Goal: Transaction & Acquisition: Purchase product/service

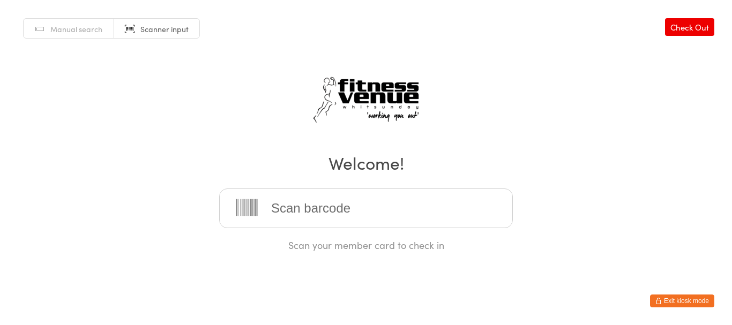
click at [701, 295] on button "Exit kiosk mode" at bounding box center [682, 301] width 64 height 13
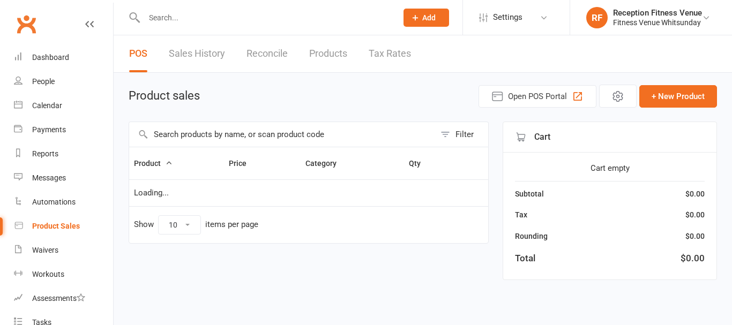
select select "100"
click at [234, 134] on input "text" at bounding box center [282, 134] width 306 height 25
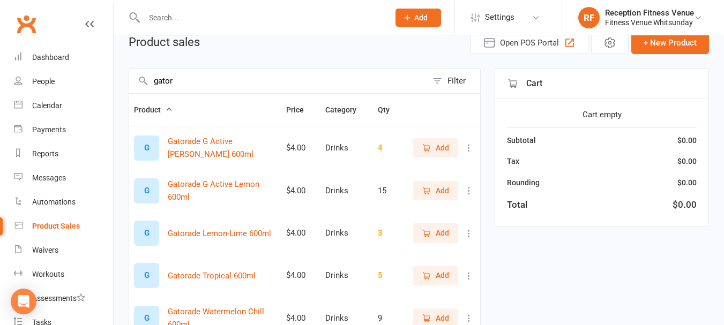
scroll to position [107, 0]
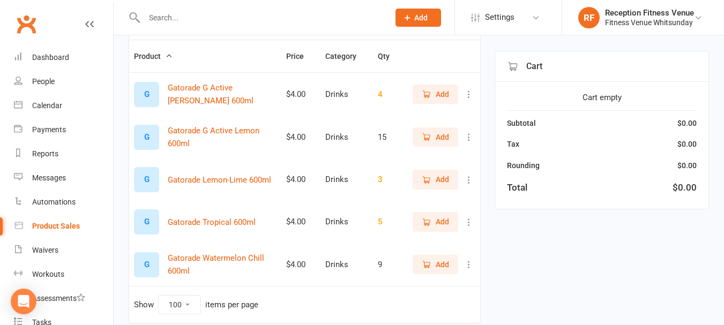
type input "gator"
click at [445, 264] on span "Add" at bounding box center [441, 265] width 13 height 12
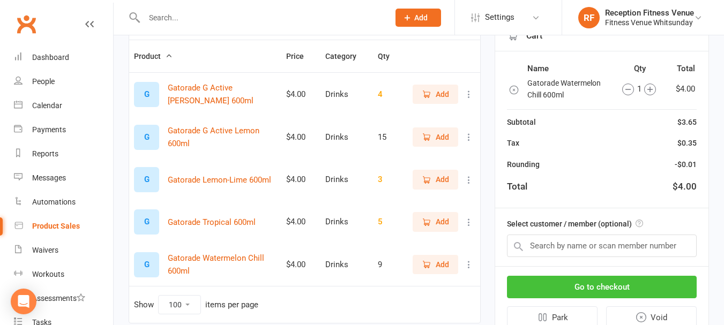
click at [614, 292] on button "Go to checkout" at bounding box center [602, 287] width 190 height 22
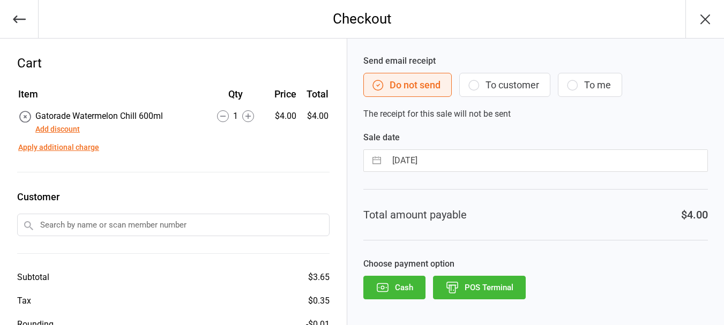
click at [506, 289] on button "POS Terminal" at bounding box center [479, 288] width 93 height 24
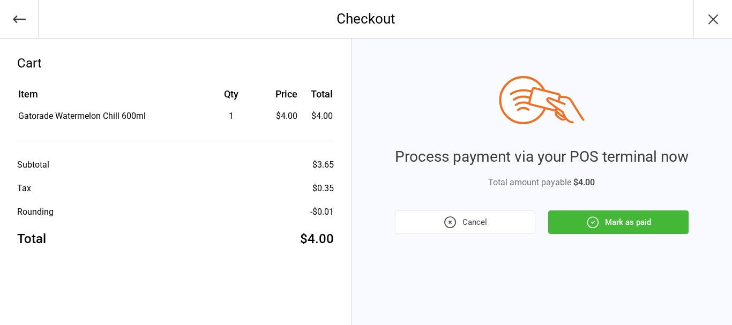
click at [578, 222] on button "Mark as paid" at bounding box center [618, 222] width 140 height 24
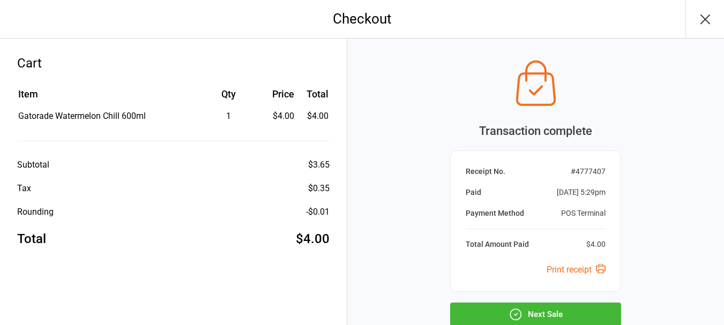
click at [711, 18] on icon "button" at bounding box center [704, 19] width 17 height 17
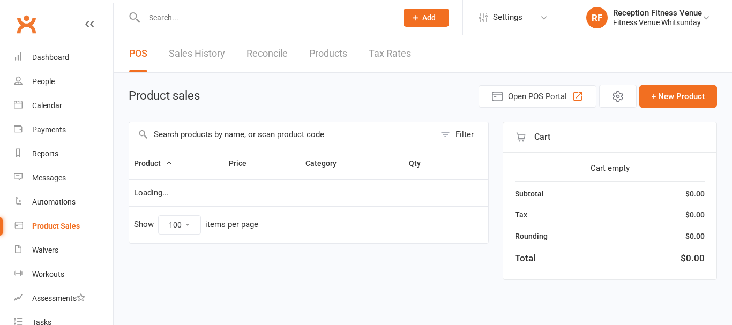
select select "100"
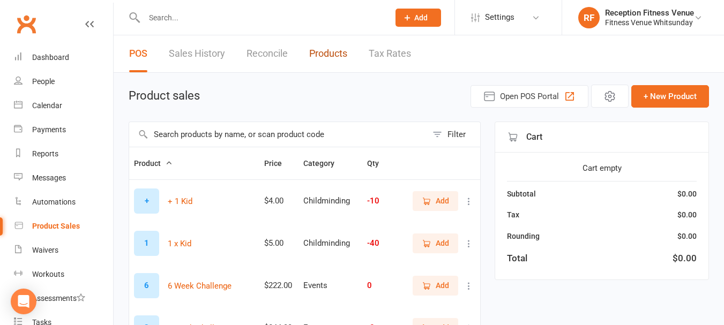
click at [323, 53] on link "Products" at bounding box center [328, 53] width 38 height 37
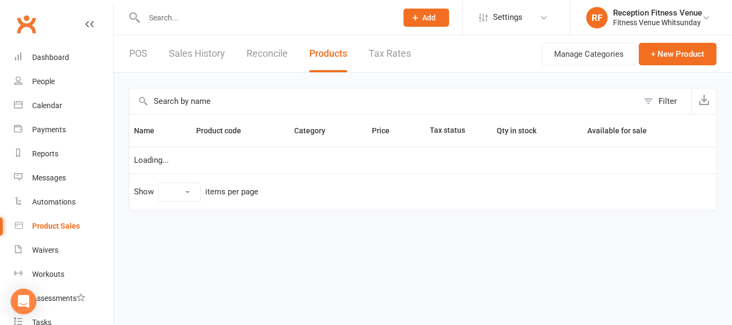
select select "100"
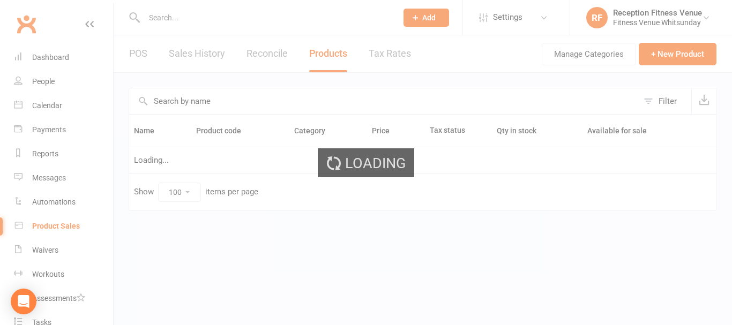
click at [227, 51] on div "Loading" at bounding box center [366, 162] width 732 height 325
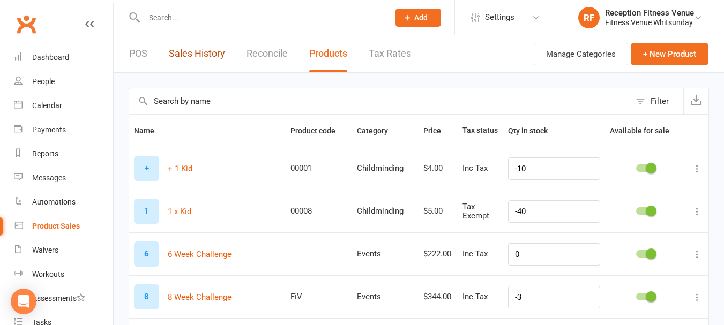
click at [219, 53] on link "Sales History" at bounding box center [197, 53] width 56 height 37
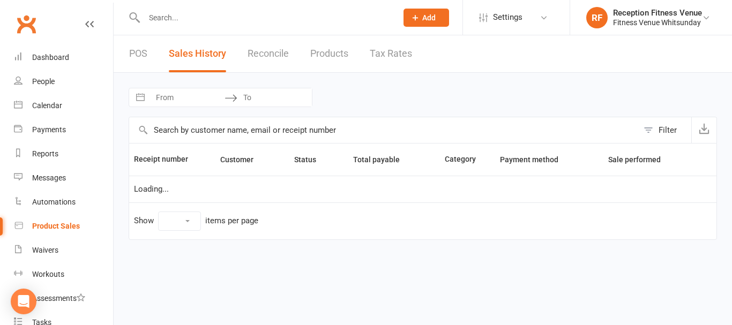
select select "25"
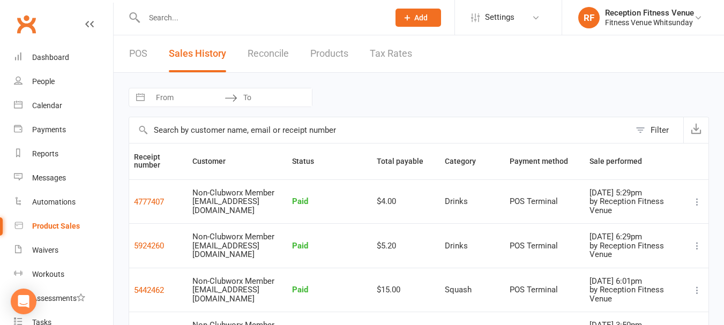
click at [699, 201] on icon at bounding box center [696, 202] width 11 height 11
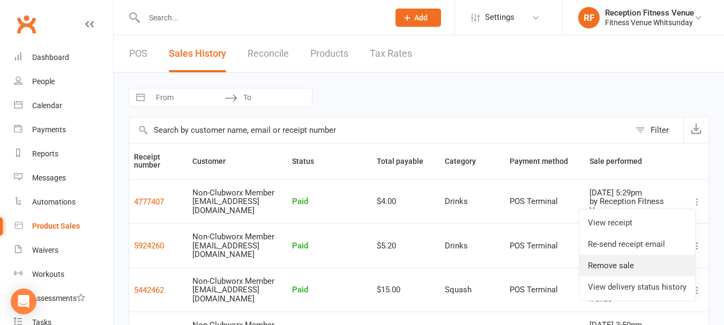
click at [638, 265] on link "Remove sale" at bounding box center [637, 265] width 116 height 21
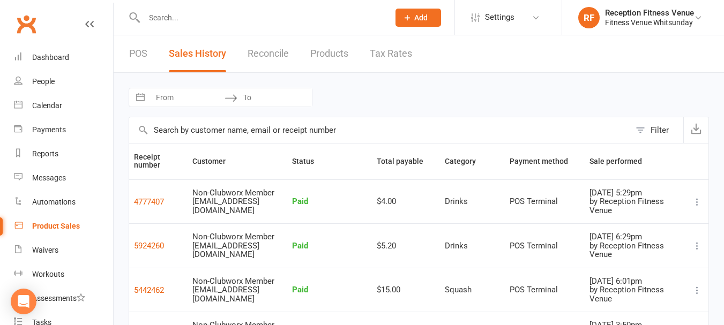
click at [67, 227] on div "Product Sales" at bounding box center [56, 226] width 48 height 9
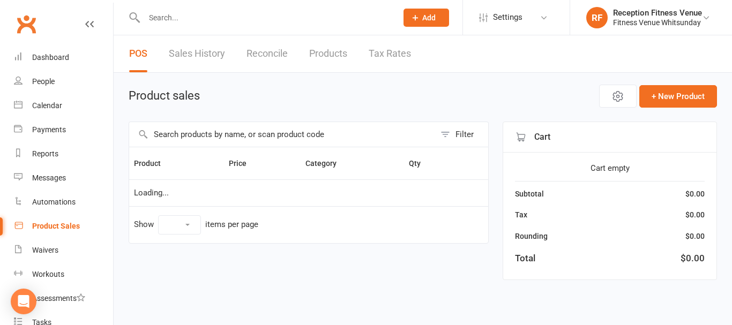
select select "100"
drag, startPoint x: 178, startPoint y: 136, endPoint x: 198, endPoint y: 133, distance: 20.5
click at [178, 136] on input "text" at bounding box center [282, 134] width 306 height 25
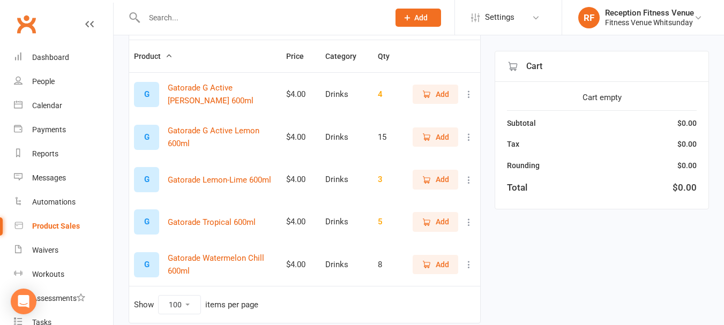
scroll to position [151, 0]
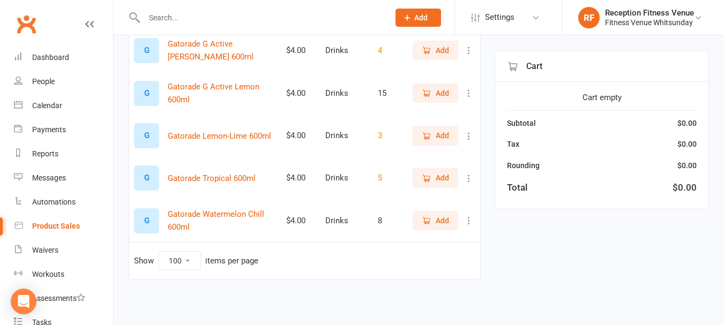
type input "gator"
click at [437, 216] on span "Add" at bounding box center [441, 221] width 13 height 12
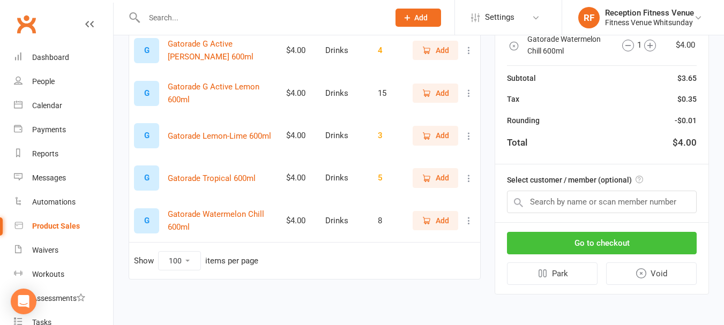
click at [518, 235] on button "Go to checkout" at bounding box center [602, 243] width 190 height 22
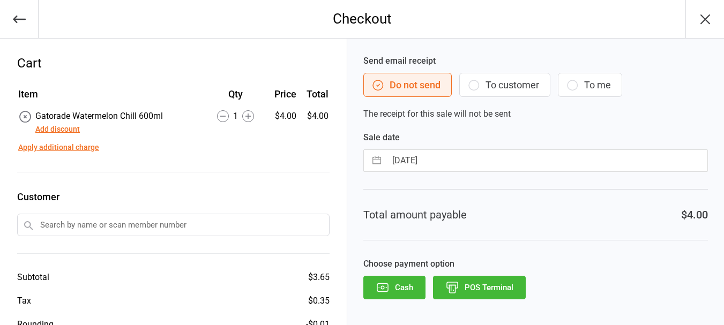
click at [477, 284] on button "POS Terminal" at bounding box center [479, 288] width 93 height 24
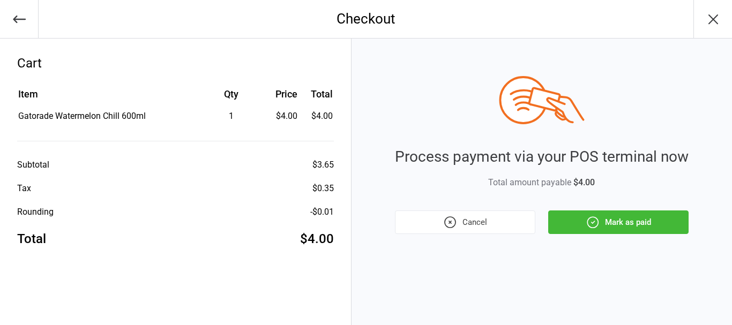
click at [453, 221] on icon "button" at bounding box center [450, 222] width 14 height 14
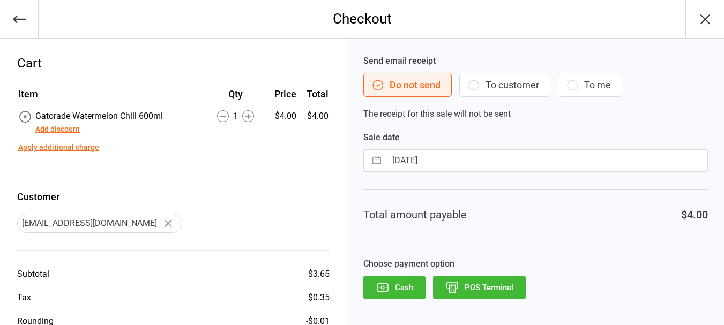
click at [409, 294] on button "Cash" at bounding box center [394, 288] width 62 height 24
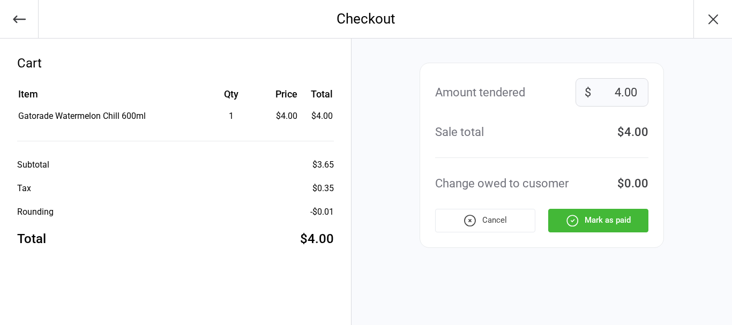
click at [585, 208] on div "Amount tendered 4.00 $ Sale total $4.00 Change owed to cusomer $0.00 Cancel Mar…" at bounding box center [541, 155] width 244 height 185
click at [583, 212] on button "Mark as paid" at bounding box center [598, 221] width 100 height 24
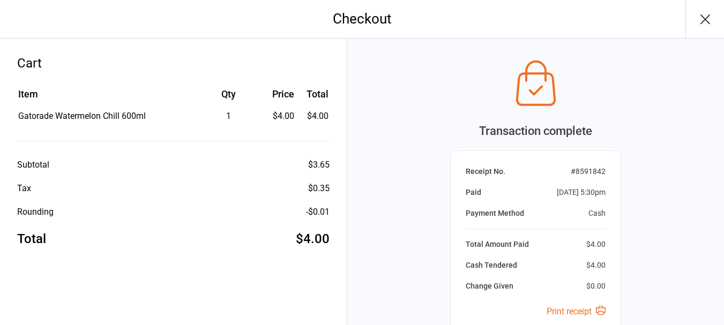
scroll to position [112, 0]
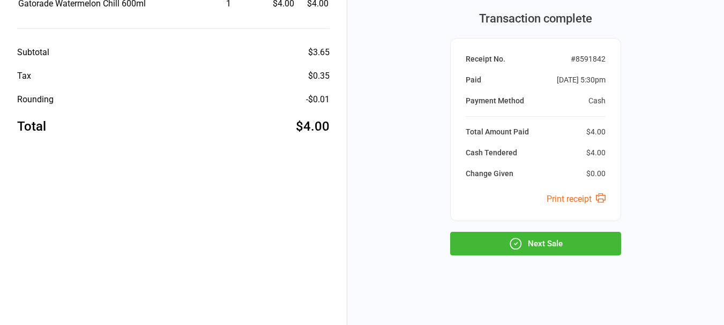
click at [570, 234] on button "Next Sale" at bounding box center [535, 244] width 171 height 24
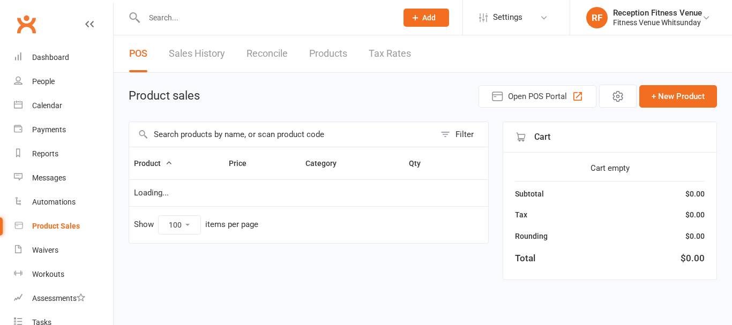
select select "100"
click at [35, 104] on div "Calendar" at bounding box center [47, 105] width 30 height 9
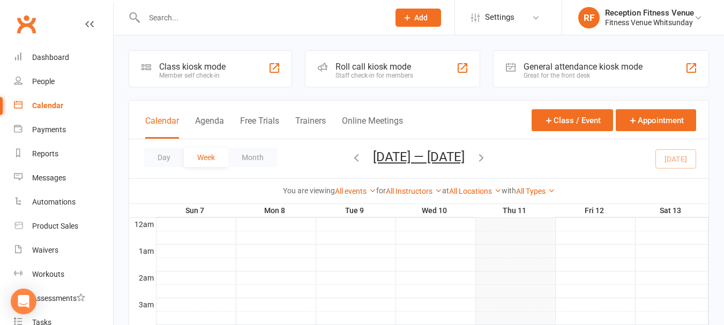
click at [589, 69] on div "General attendance kiosk mode" at bounding box center [582, 67] width 119 height 10
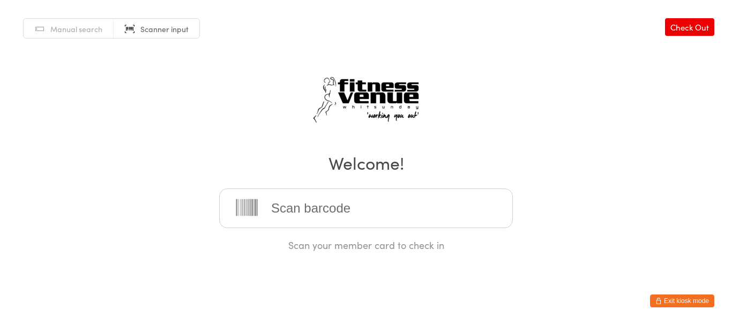
click at [673, 296] on button "Exit kiosk mode" at bounding box center [682, 301] width 64 height 13
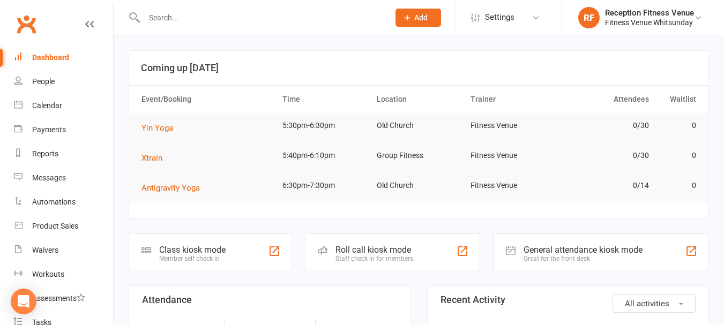
click at [232, 254] on div "Class kiosk mode Member self check-in" at bounding box center [210, 252] width 163 height 37
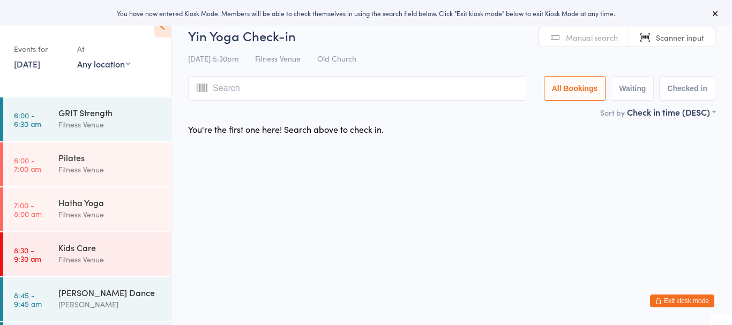
click at [34, 65] on link "11 Sep, 2025" at bounding box center [27, 64] width 26 height 12
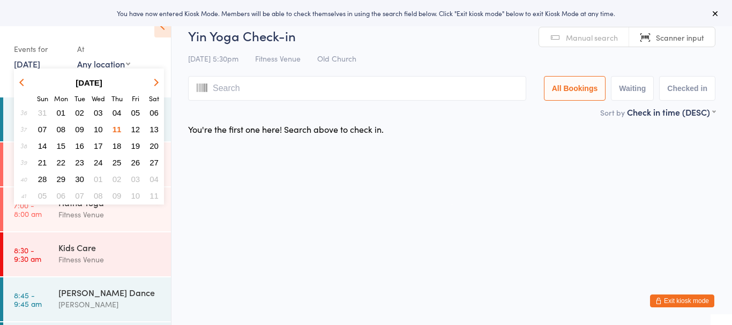
click at [115, 110] on span "04" at bounding box center [116, 112] width 9 height 9
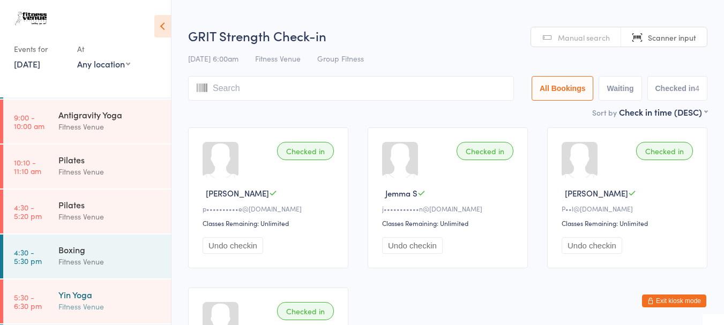
scroll to position [357, 0]
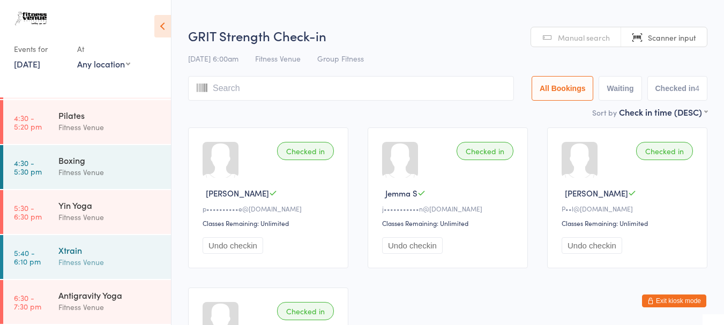
click at [89, 249] on div "Xtrain" at bounding box center [109, 250] width 103 height 12
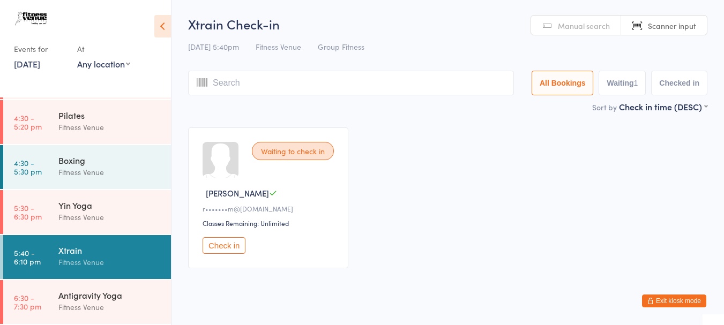
click at [22, 62] on link "4 Sep, 2025" at bounding box center [27, 64] width 26 height 12
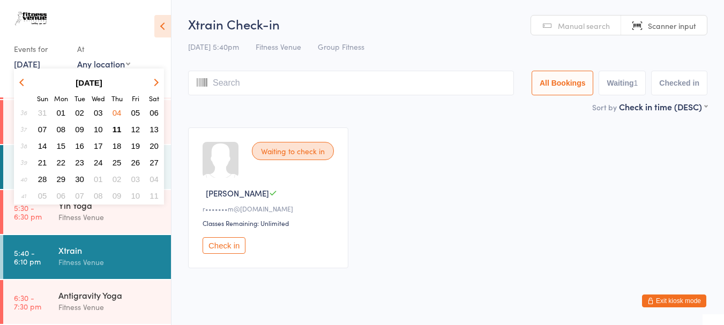
click at [24, 78] on button "button" at bounding box center [24, 83] width 16 height 14
click at [116, 180] on span "28" at bounding box center [116, 179] width 9 height 9
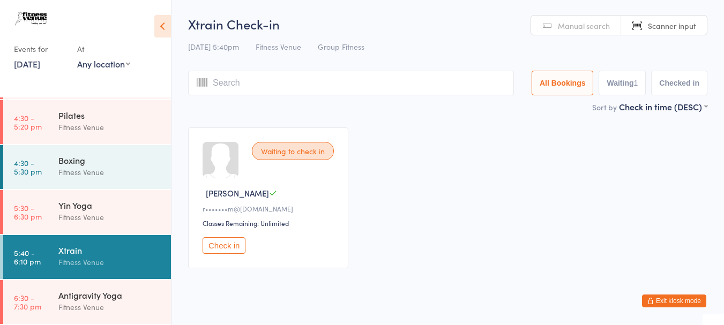
scroll to position [312, 0]
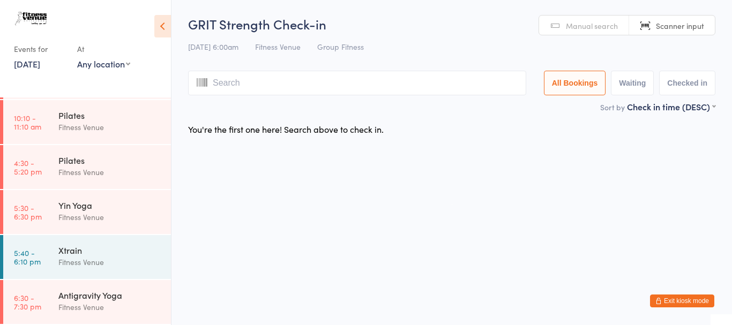
click at [25, 67] on link "28 Aug, 2025" at bounding box center [27, 64] width 26 height 12
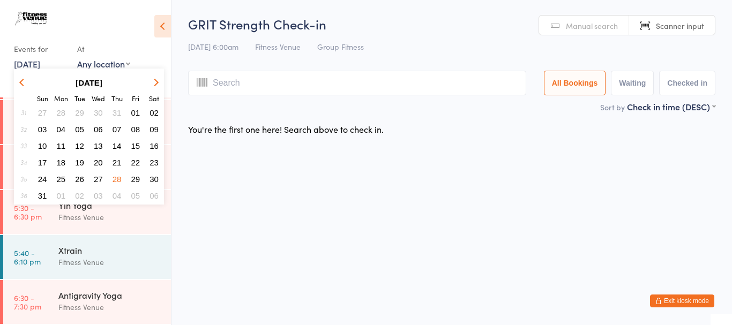
click at [117, 163] on span "21" at bounding box center [116, 162] width 9 height 9
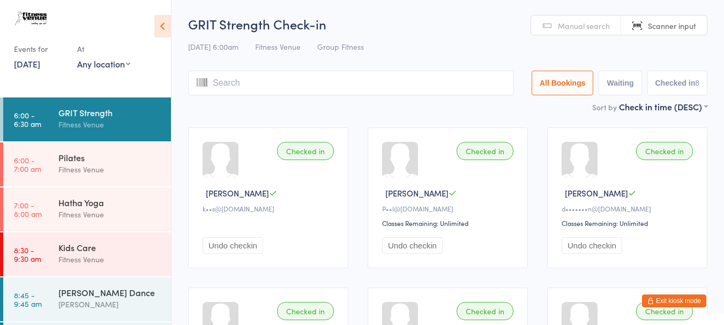
scroll to position [161, 0]
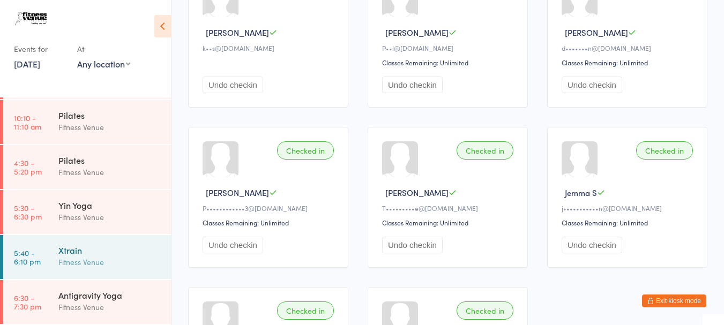
click at [104, 249] on div "Xtrain" at bounding box center [109, 250] width 103 height 12
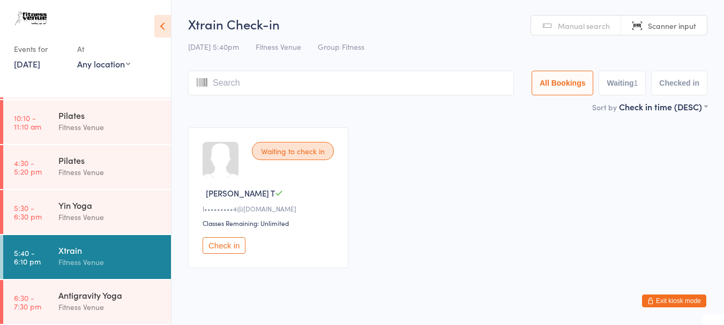
click at [683, 304] on button "Exit kiosk mode" at bounding box center [674, 301] width 64 height 13
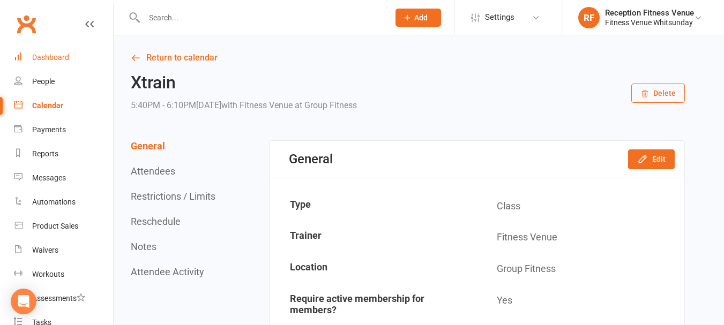
click at [55, 54] on div "Dashboard" at bounding box center [50, 57] width 37 height 9
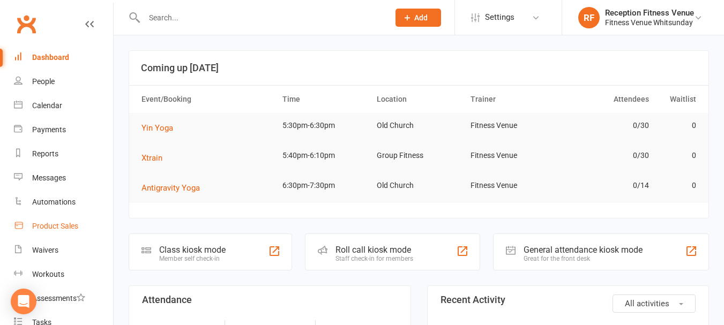
click at [80, 219] on link "Product Sales" at bounding box center [63, 226] width 99 height 24
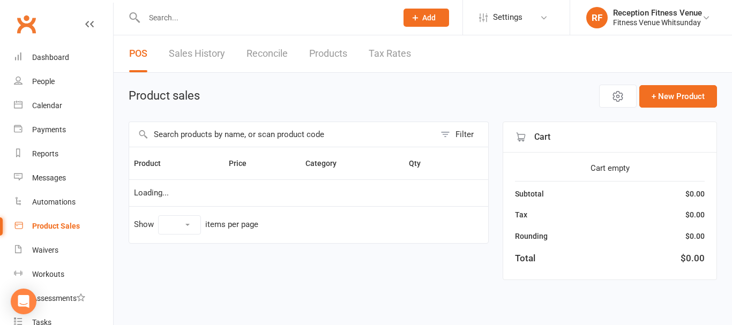
select select "100"
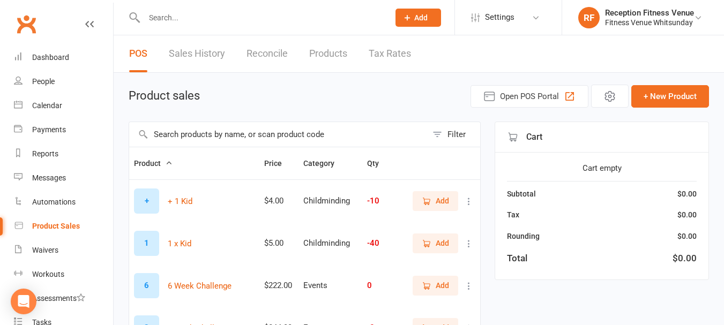
click at [209, 140] on input "text" at bounding box center [278, 134] width 298 height 25
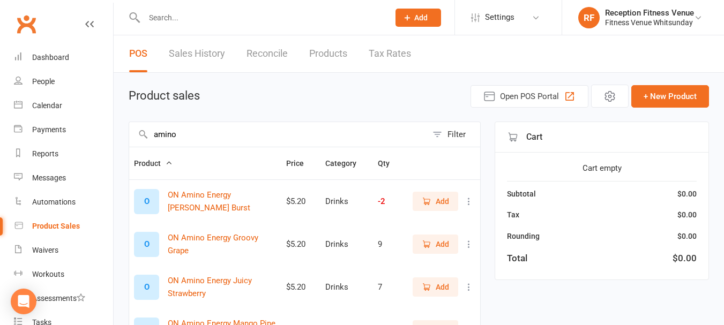
scroll to position [107, 0]
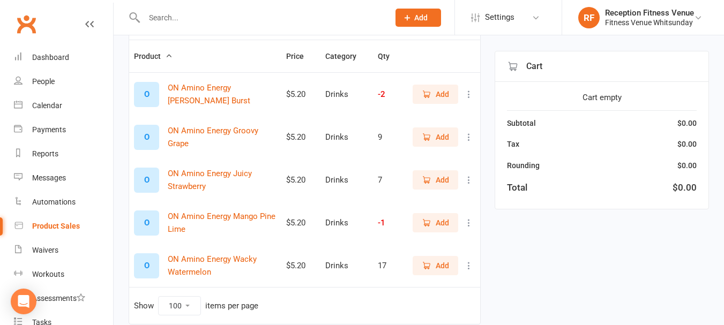
type input "amino"
click at [439, 91] on span "Add" at bounding box center [441, 94] width 13 height 12
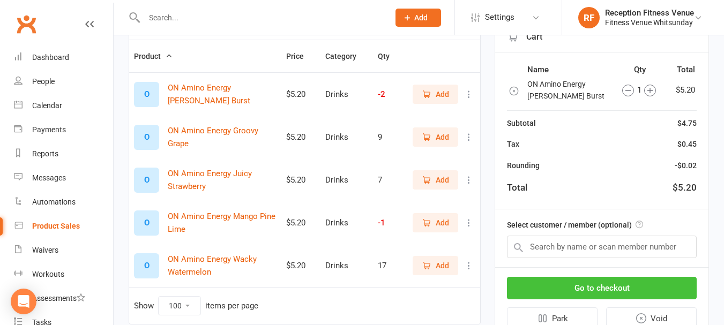
click at [612, 287] on button "Go to checkout" at bounding box center [602, 288] width 190 height 22
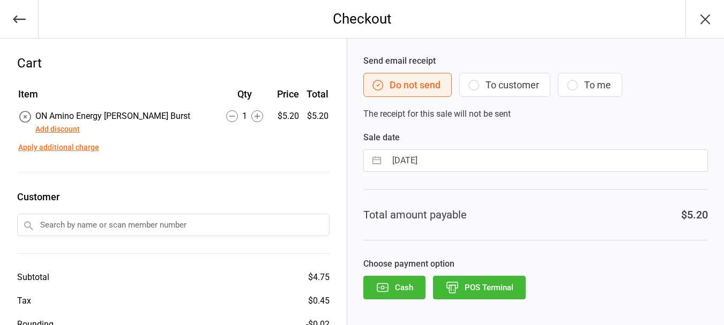
click at [457, 281] on button "POS Terminal" at bounding box center [479, 288] width 93 height 24
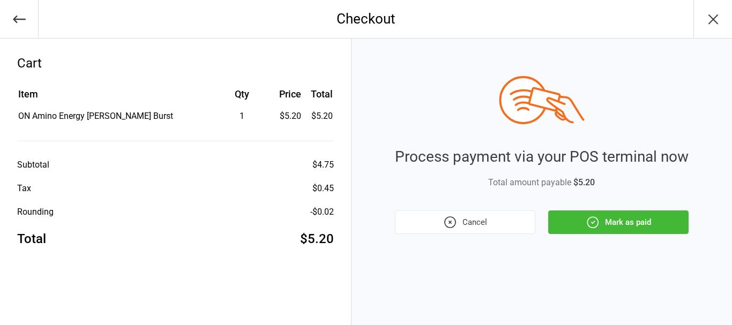
click at [677, 221] on button "Mark as paid" at bounding box center [618, 222] width 140 height 24
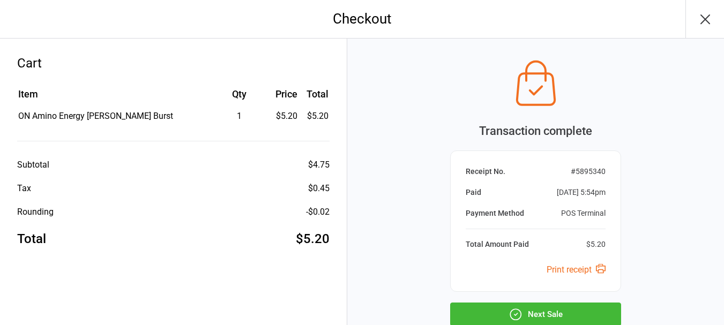
click at [564, 313] on button "Next Sale" at bounding box center [535, 315] width 171 height 24
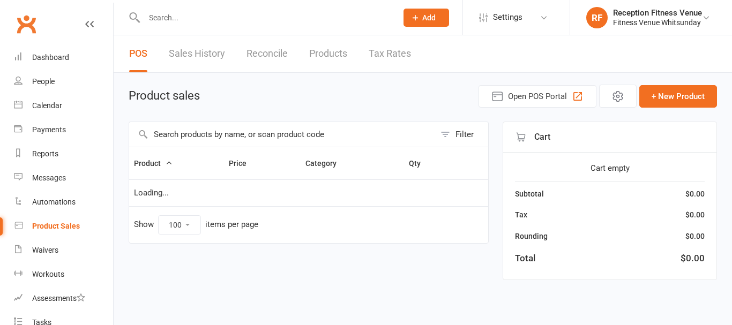
select select "100"
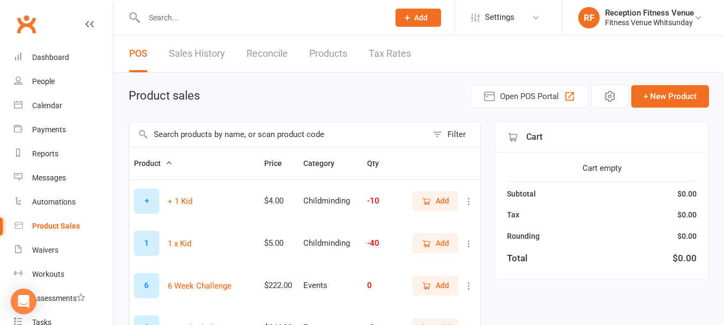
drag, startPoint x: 206, startPoint y: 156, endPoint x: 205, endPoint y: 146, distance: 10.2
click at [205, 152] on th "Product" at bounding box center [194, 163] width 130 height 32
click at [204, 140] on input "text" at bounding box center [278, 134] width 298 height 25
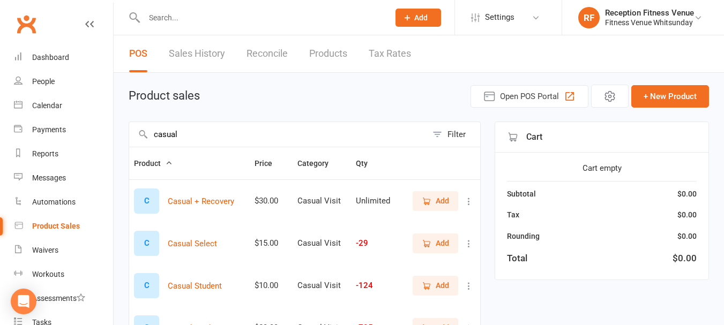
scroll to position [107, 0]
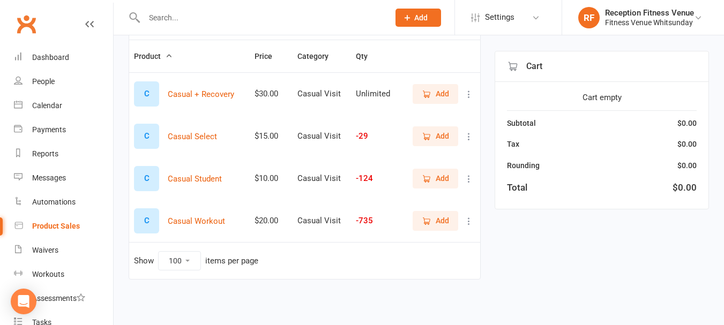
type input "casual"
click at [445, 225] on span "Add" at bounding box center [441, 221] width 13 height 12
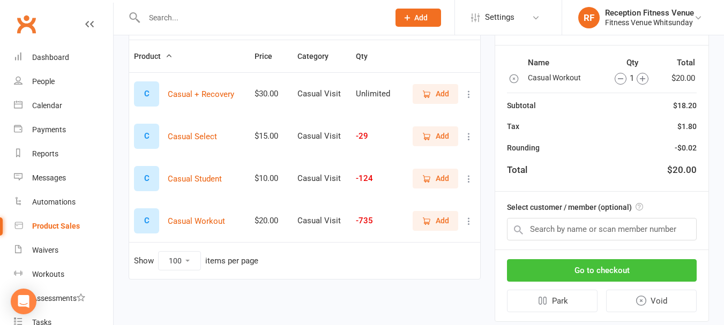
click at [611, 269] on button "Go to checkout" at bounding box center [602, 270] width 190 height 22
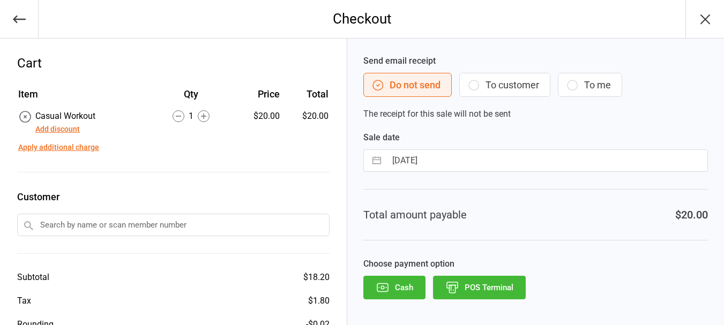
click at [451, 277] on button "POS Terminal" at bounding box center [479, 288] width 93 height 24
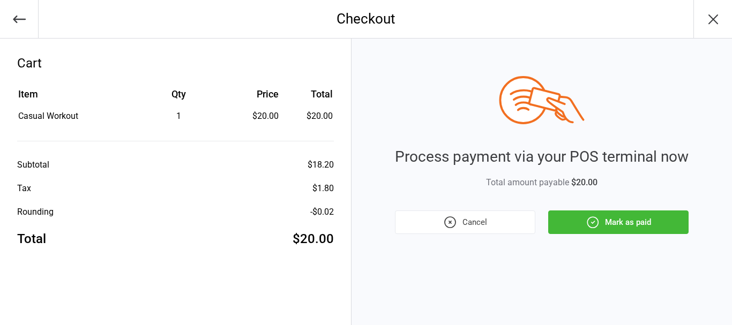
click at [573, 215] on button "Mark as paid" at bounding box center [618, 222] width 140 height 24
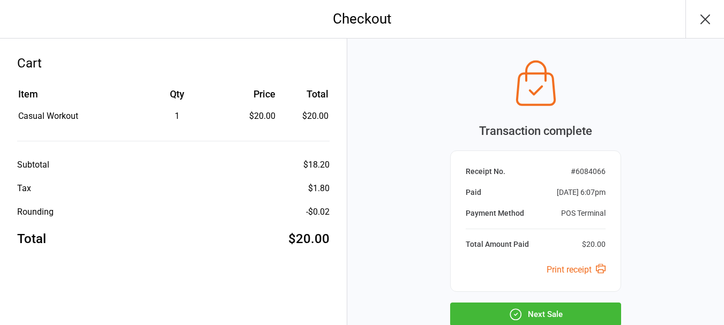
click at [559, 307] on button "Next Sale" at bounding box center [535, 315] width 171 height 24
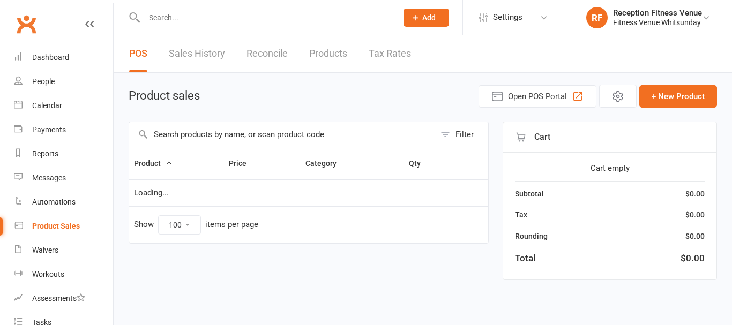
select select "100"
click at [58, 102] on div "Calendar" at bounding box center [47, 105] width 30 height 9
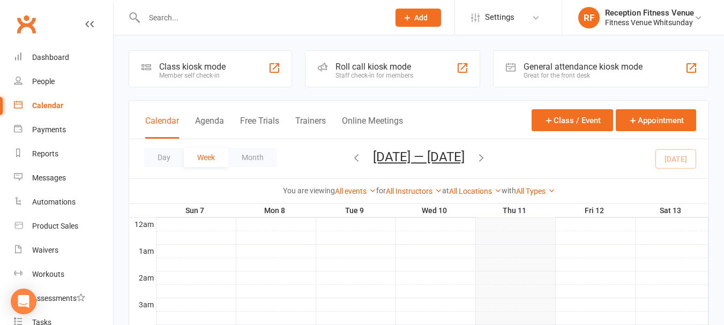
click at [571, 70] on div "General attendance kiosk mode" at bounding box center [582, 67] width 119 height 10
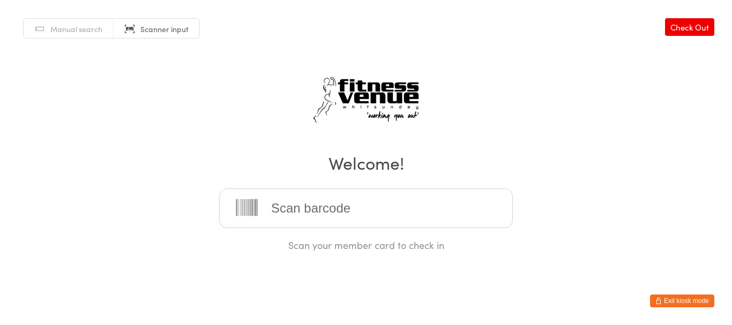
click at [658, 299] on icon "button" at bounding box center [658, 301] width 6 height 6
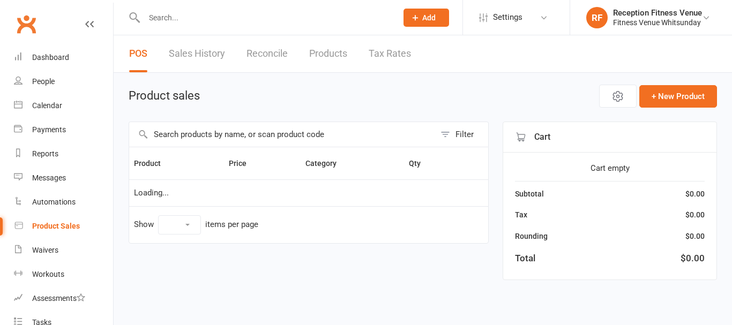
select select "100"
click at [238, 135] on input "text" at bounding box center [282, 134] width 306 height 25
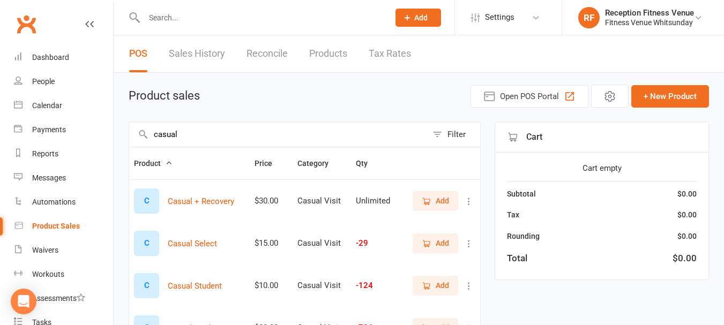
scroll to position [54, 0]
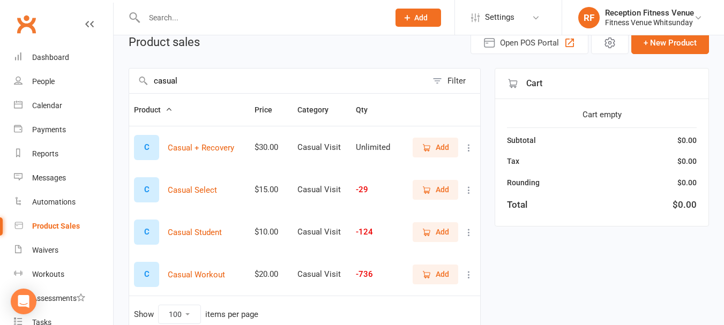
type input "casual"
click at [447, 186] on span "Add" at bounding box center [441, 190] width 13 height 12
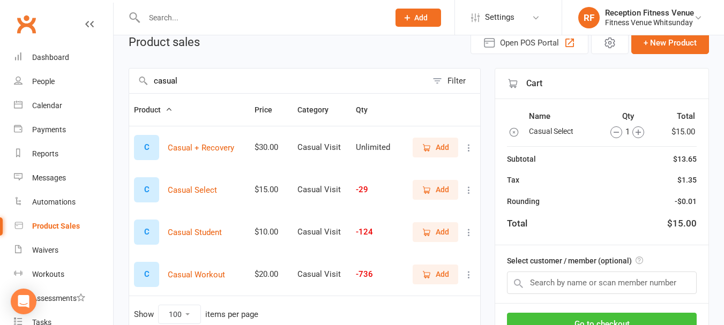
click at [620, 318] on button "Go to checkout" at bounding box center [602, 324] width 190 height 22
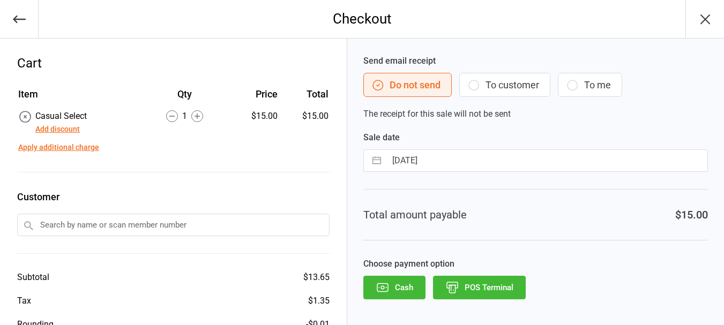
click at [450, 290] on icon "button" at bounding box center [452, 288] width 14 height 14
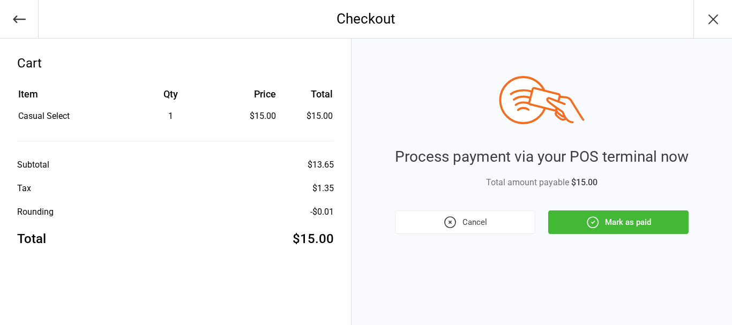
click at [615, 210] on div "Process payment via your POS terminal now Total amount payable $15.00 Cancel Ma…" at bounding box center [541, 155] width 293 height 158
click at [613, 220] on button "Mark as paid" at bounding box center [618, 222] width 140 height 24
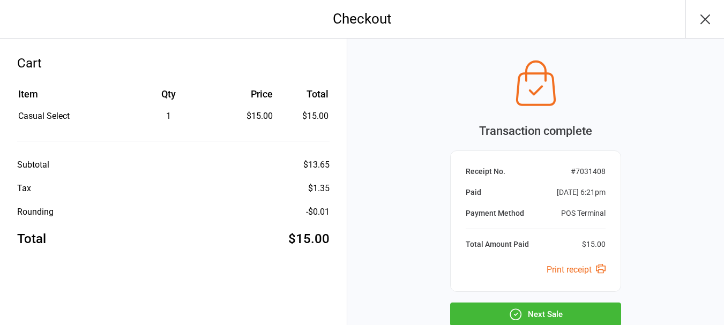
click at [493, 312] on button "Next Sale" at bounding box center [535, 315] width 171 height 24
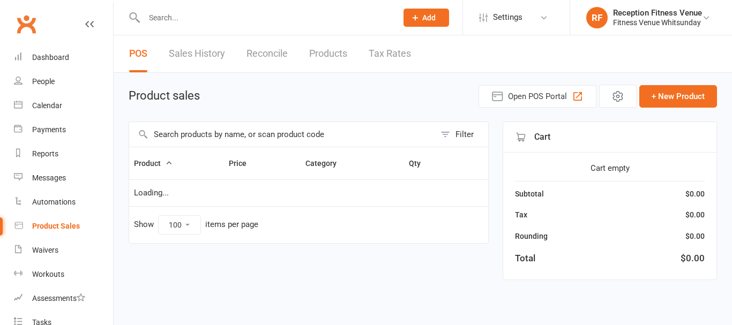
select select "100"
drag, startPoint x: 0, startPoint y: 0, endPoint x: 52, endPoint y: 116, distance: 127.5
click at [52, 116] on link "Calendar" at bounding box center [63, 106] width 99 height 24
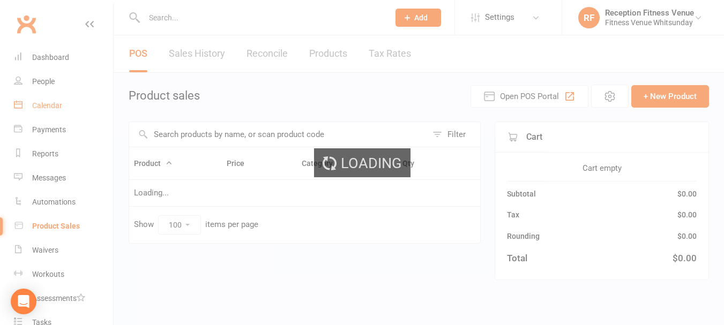
click at [54, 110] on link "Calendar" at bounding box center [63, 106] width 99 height 24
click at [55, 103] on div "Calendar" at bounding box center [47, 105] width 30 height 9
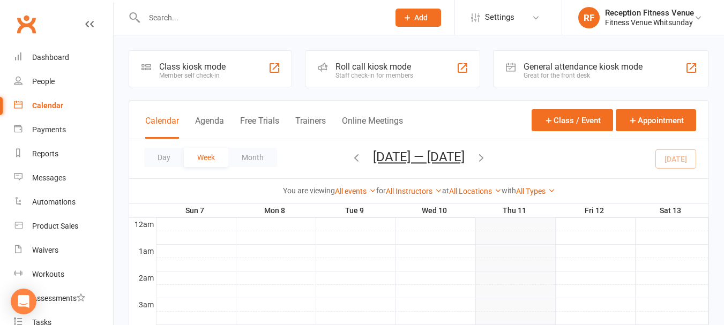
click at [573, 69] on div "General attendance kiosk mode" at bounding box center [582, 67] width 119 height 10
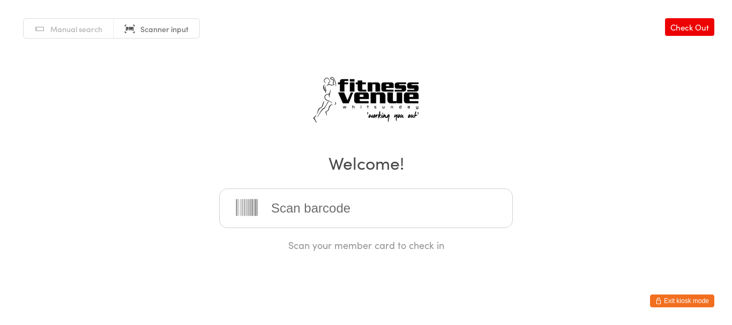
drag, startPoint x: 189, startPoint y: 106, endPoint x: 275, endPoint y: 66, distance: 94.7
click at [275, 66] on div "Manual search Scanner input Check Out Welcome! Scan your member card to check in" at bounding box center [366, 126] width 732 height 252
click at [688, 296] on button "Exit kiosk mode" at bounding box center [682, 301] width 64 height 13
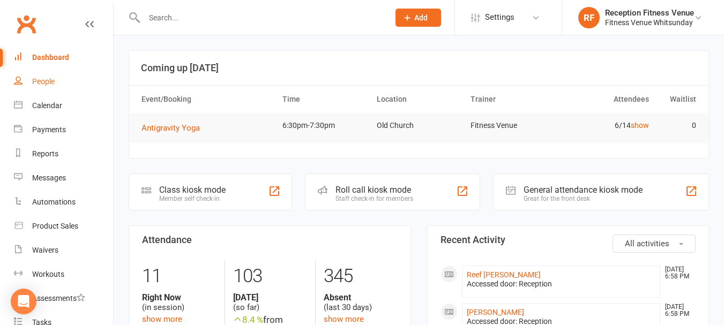
click at [56, 87] on link "People" at bounding box center [63, 82] width 99 height 24
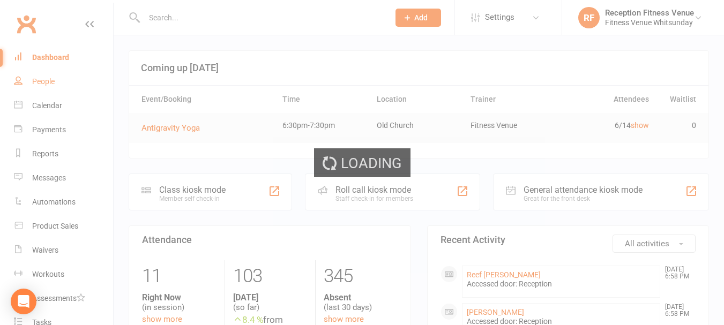
select select "100"
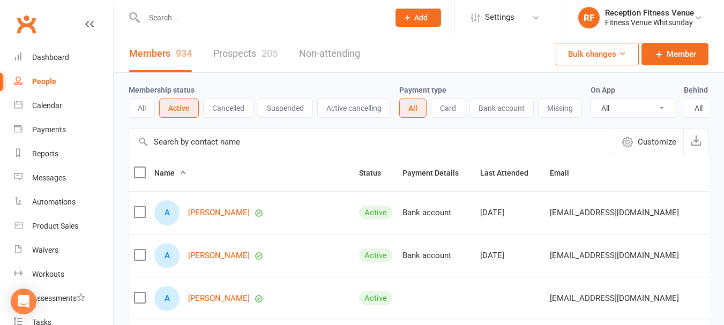
click at [221, 155] on input "text" at bounding box center [371, 142] width 485 height 26
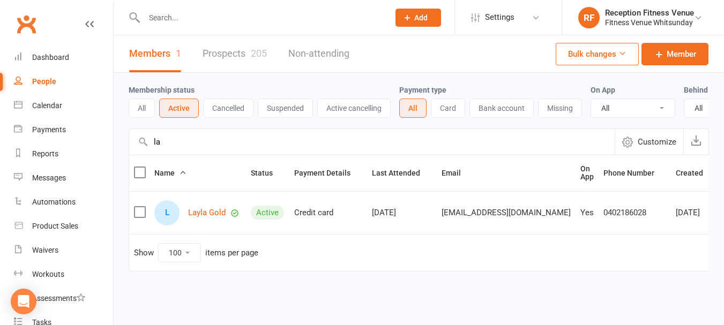
type input "l"
